Goal: Find specific page/section: Find specific page/section

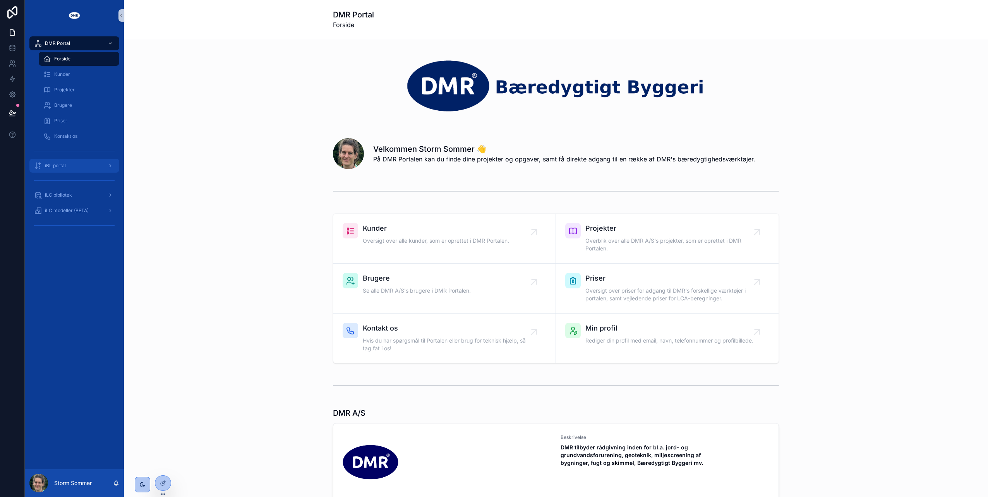
click at [63, 165] on span "iBL portal" at bounding box center [55, 166] width 21 height 6
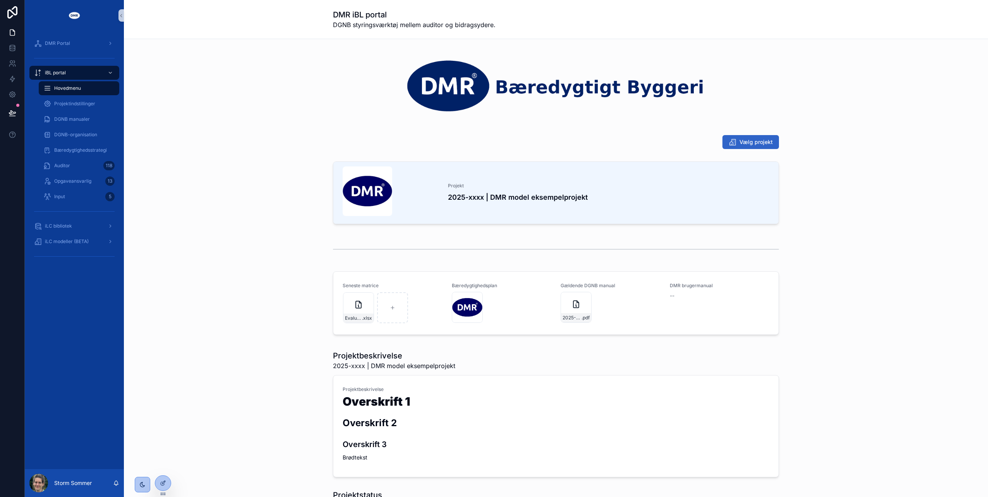
click at [762, 139] on span "Vælg projekt" at bounding box center [756, 142] width 33 height 8
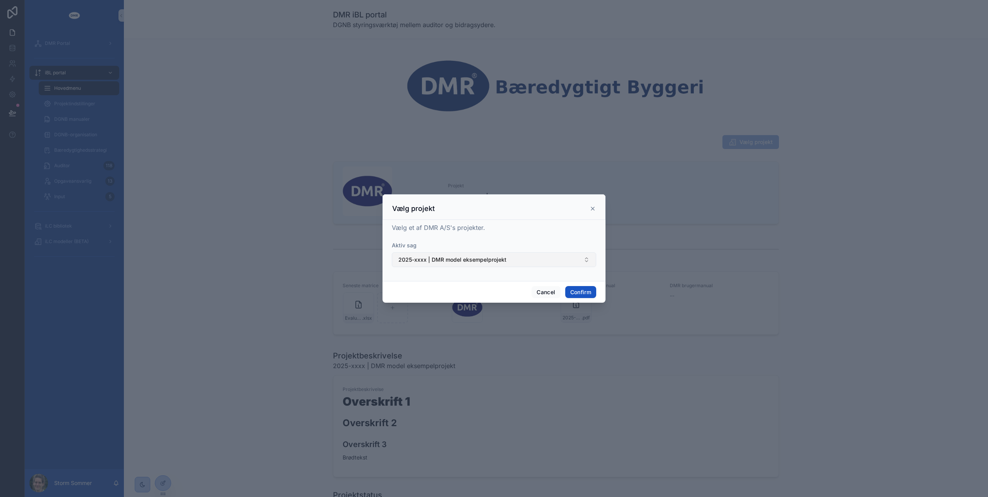
click at [565, 260] on button "2025-xxxx | DMR model eksempelprojekt" at bounding box center [494, 260] width 205 height 15
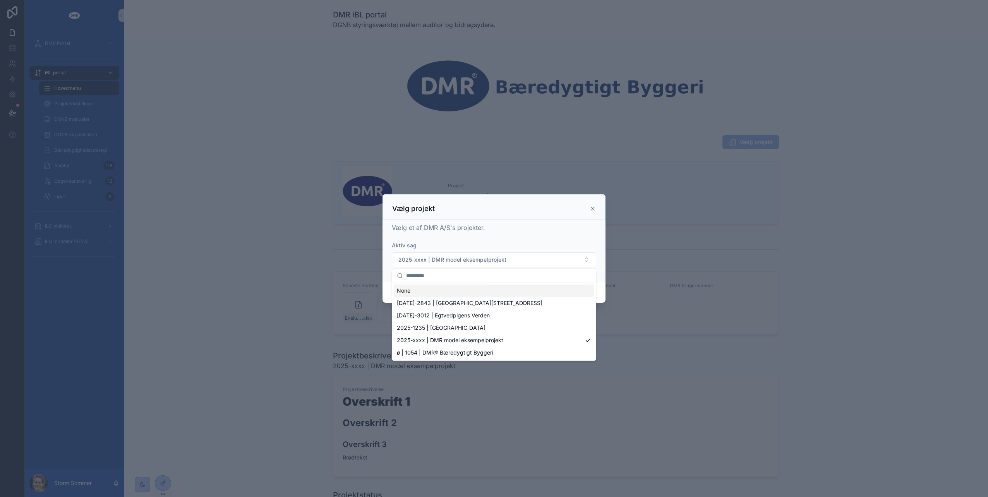
click at [517, 217] on div "Vælg projekt" at bounding box center [494, 207] width 223 height 26
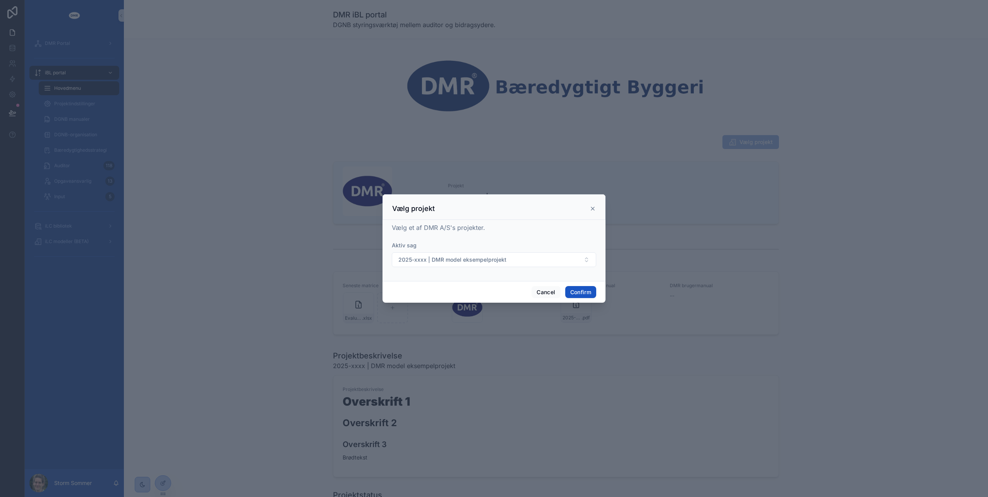
click at [595, 206] on icon at bounding box center [593, 209] width 6 height 6
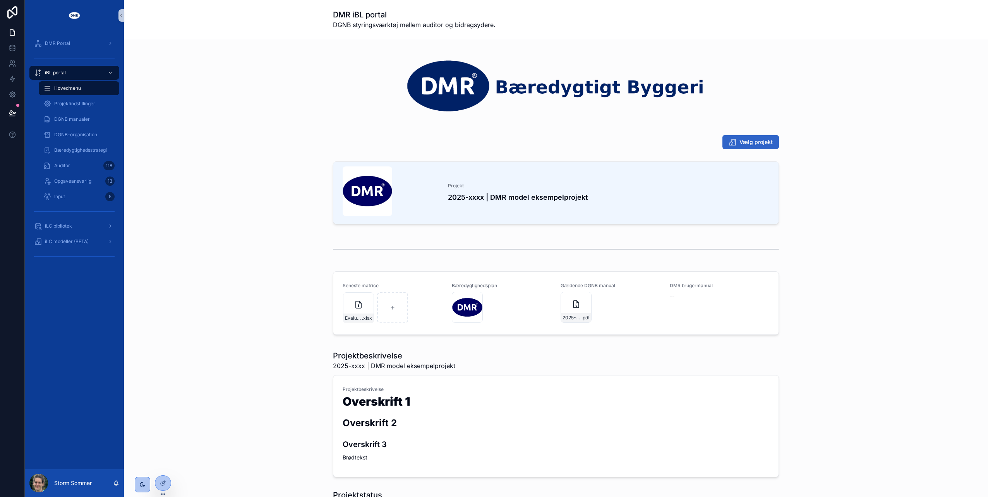
click at [733, 146] on span "scrollable content" at bounding box center [733, 142] width 8 height 8
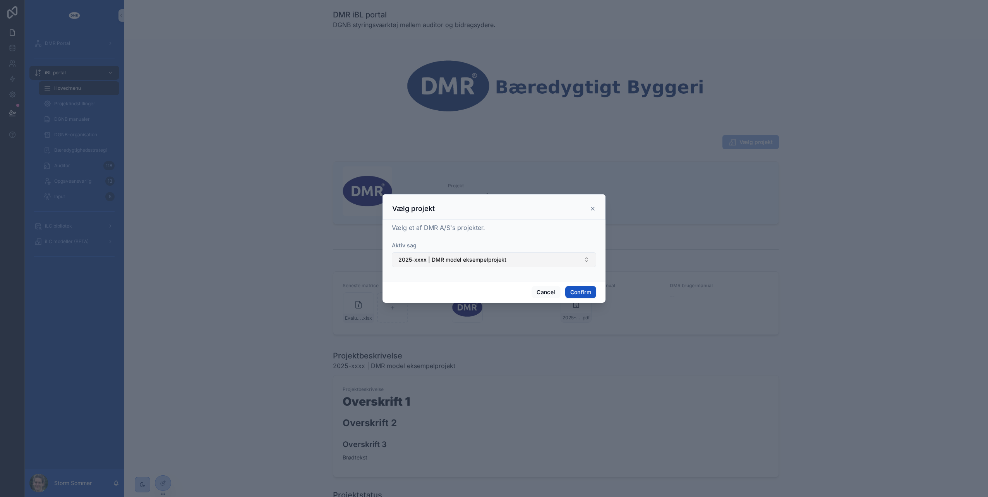
click at [564, 262] on button "2025-xxxx | DMR model eksempelprojekt" at bounding box center [494, 260] width 205 height 15
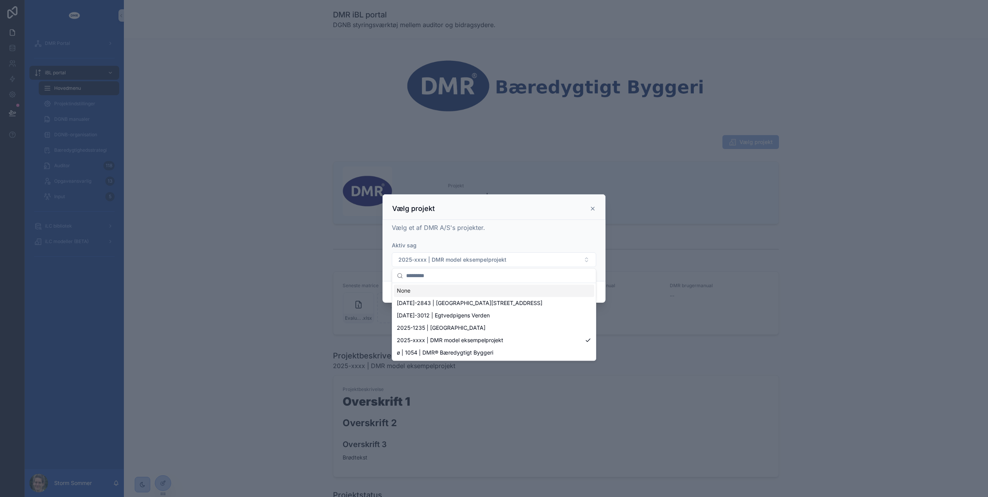
click at [595, 210] on icon at bounding box center [592, 208] width 3 height 3
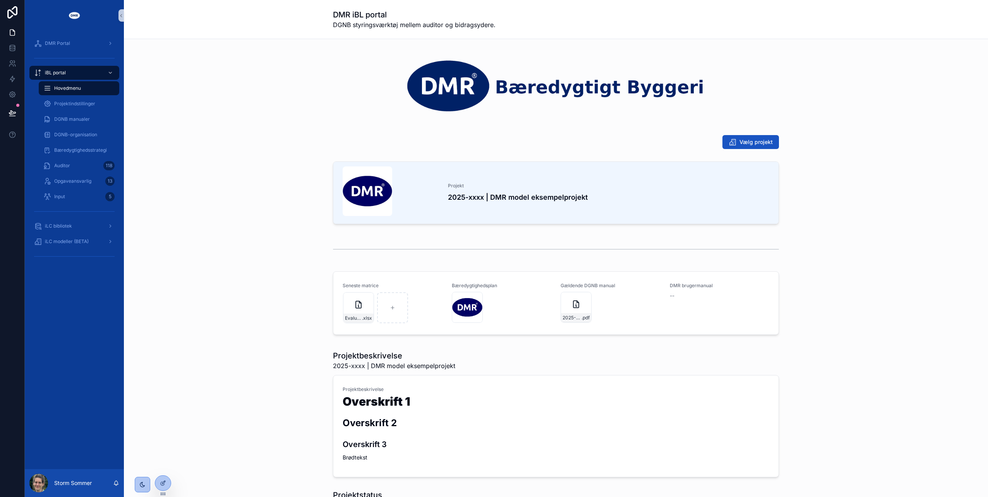
click at [145, 191] on div "Projekt 2025-xxxx | DMR model eksempelprojekt" at bounding box center [556, 194] width 852 height 72
click at [47, 222] on div "iLC bibliotek" at bounding box center [74, 226] width 81 height 12
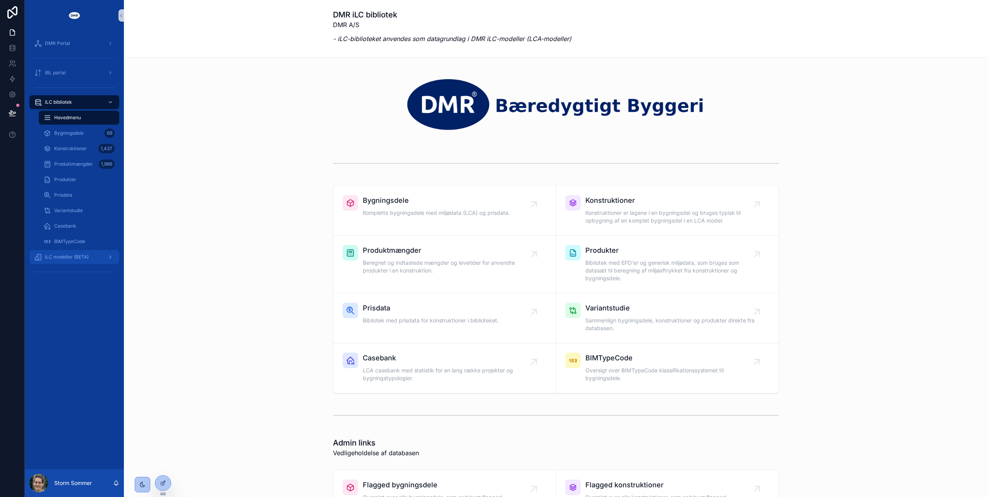
click at [65, 258] on span "iLC modeller (BETA)" at bounding box center [67, 257] width 44 height 6
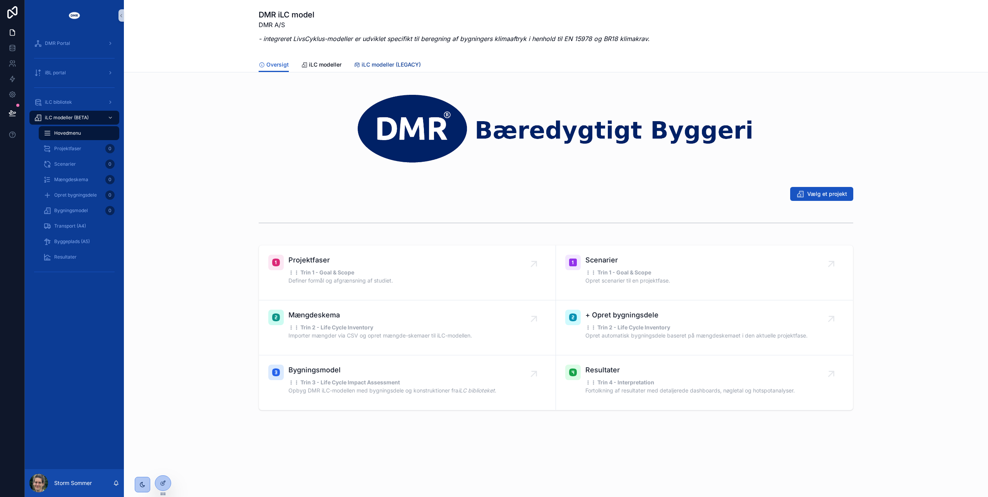
click at [407, 63] on span "iLC modeller (LEGACY)" at bounding box center [391, 65] width 59 height 8
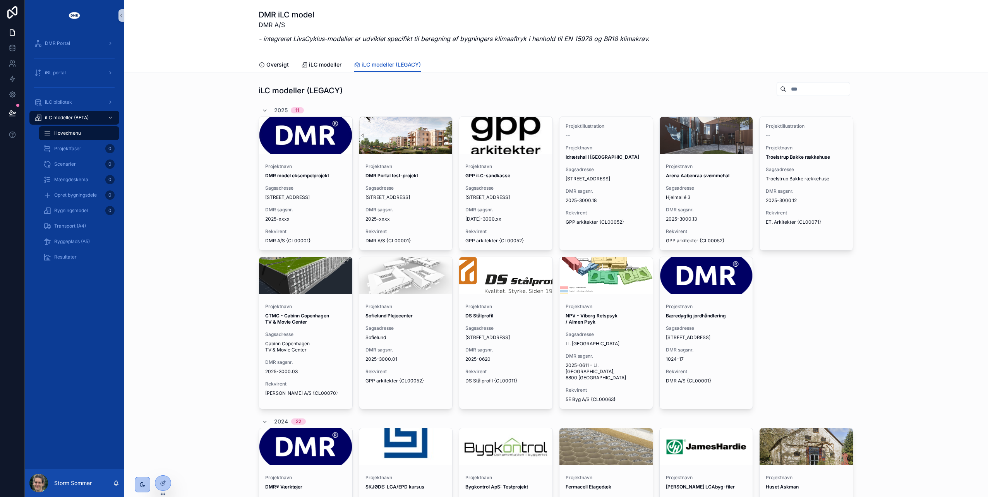
click at [813, 87] on input "scrollable content" at bounding box center [819, 89] width 64 height 11
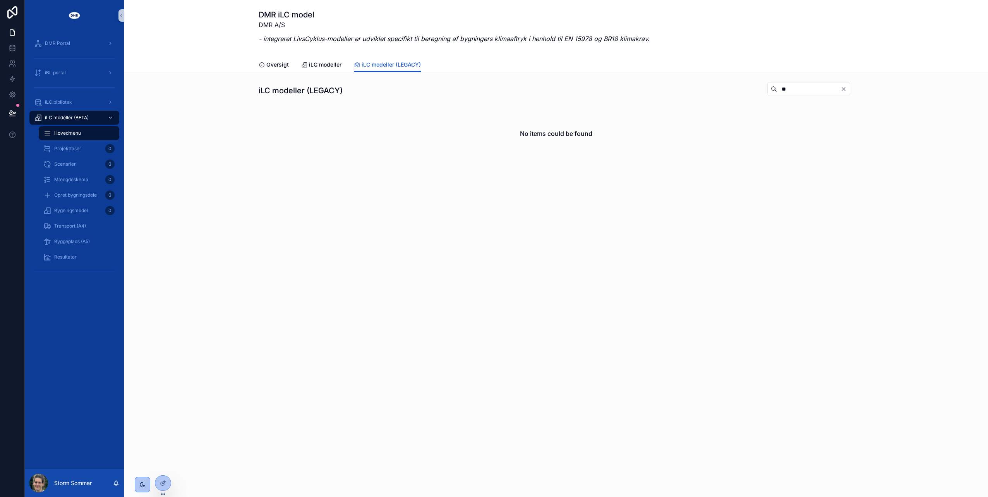
type input "*"
